Goal: Obtain resource: Obtain resource

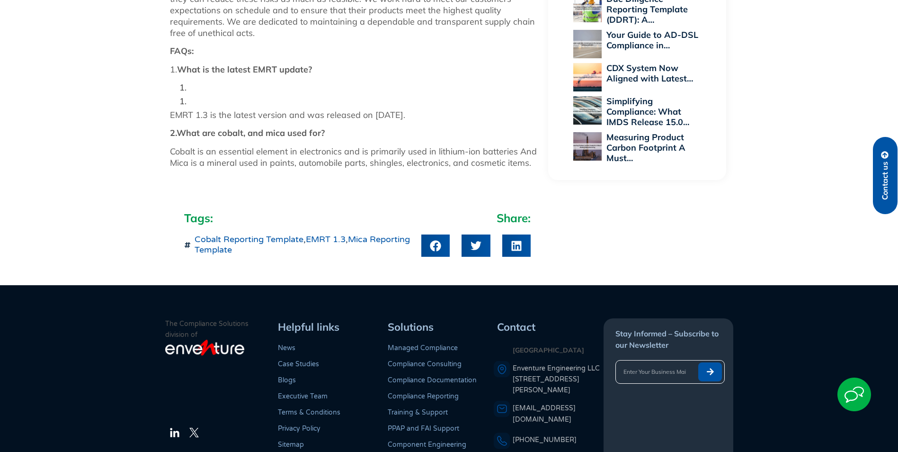
scroll to position [1089, 0]
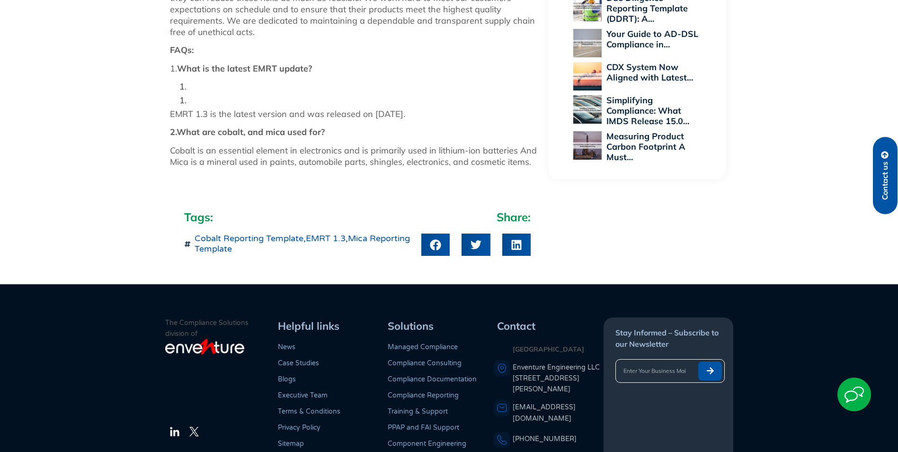
click at [241, 236] on link "Mica Reporting Template" at bounding box center [302, 243] width 215 height 21
